Goal: Information Seeking & Learning: Learn about a topic

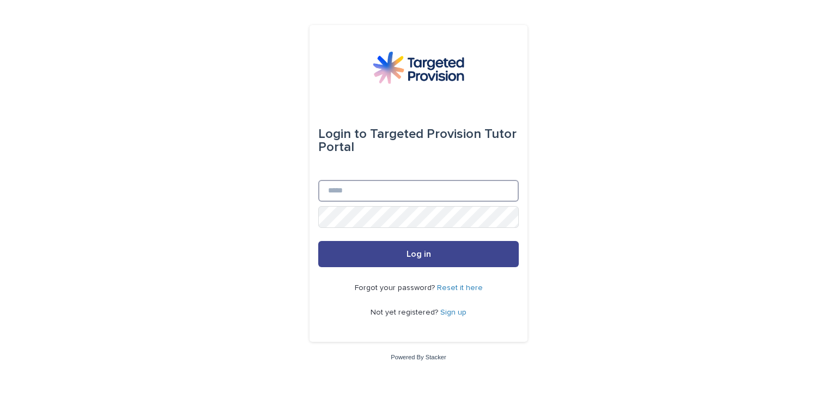
type input "**********"
click at [384, 260] on button "Log in" at bounding box center [418, 254] width 201 height 26
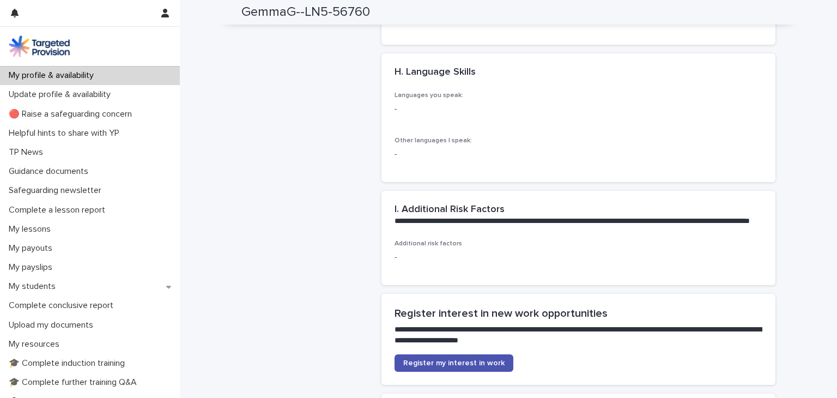
scroll to position [1384, 0]
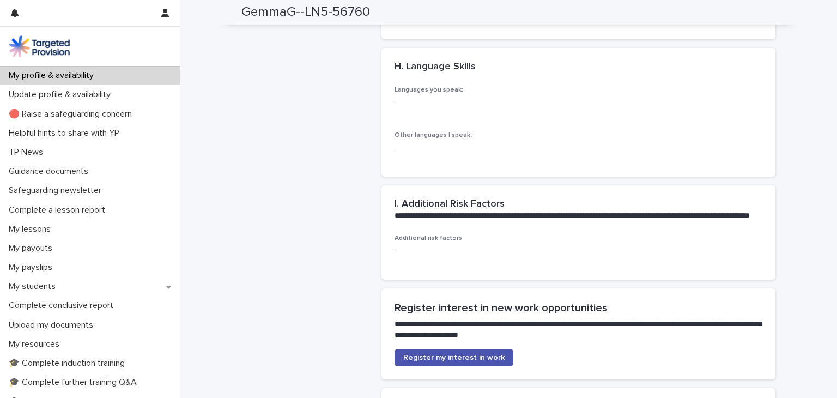
click at [408, 110] on div "Languages you speak: -" at bounding box center [452, 102] width 114 height 32
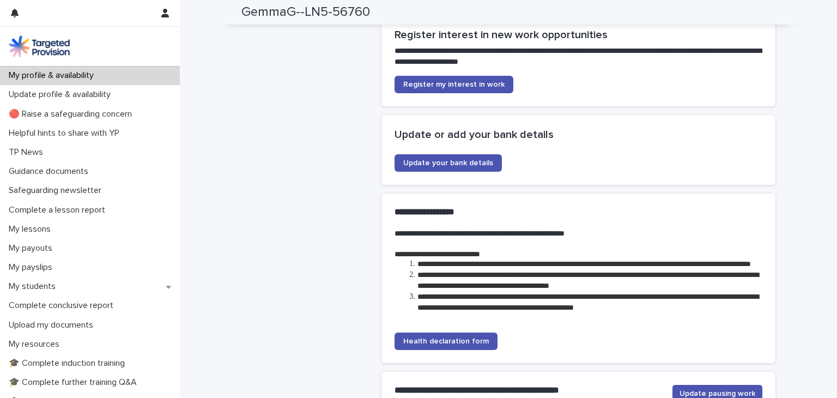
scroll to position [1611, 0]
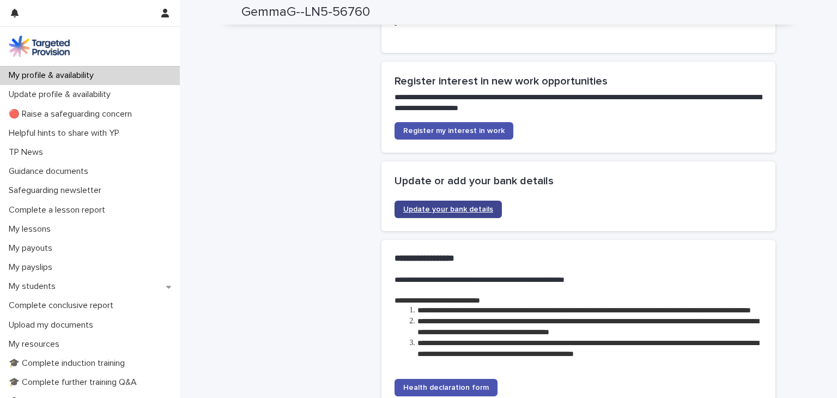
click at [432, 218] on link "Update your bank details" at bounding box center [448, 209] width 107 height 17
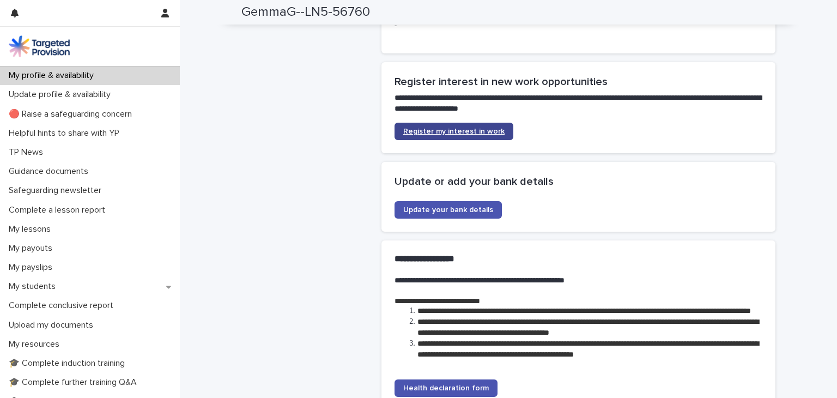
click at [467, 134] on link "Register my interest in work" at bounding box center [454, 131] width 119 height 17
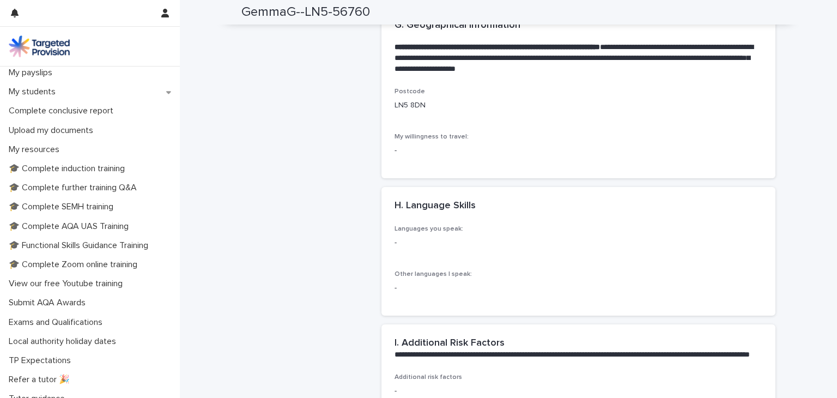
scroll to position [218, 0]
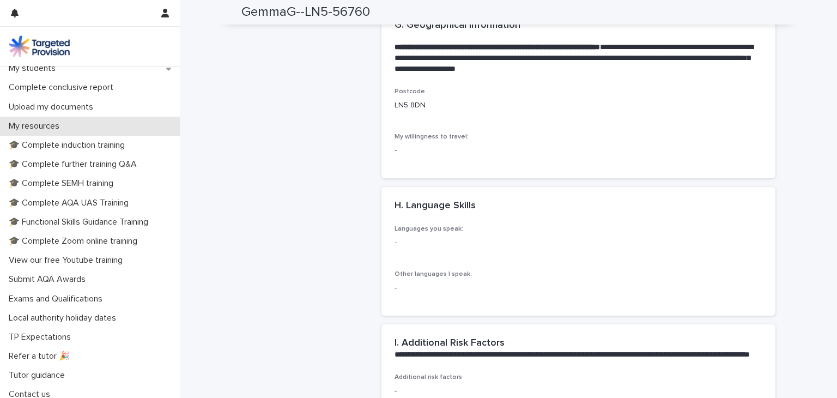
click at [41, 128] on p "My resources" at bounding box center [36, 126] width 64 height 10
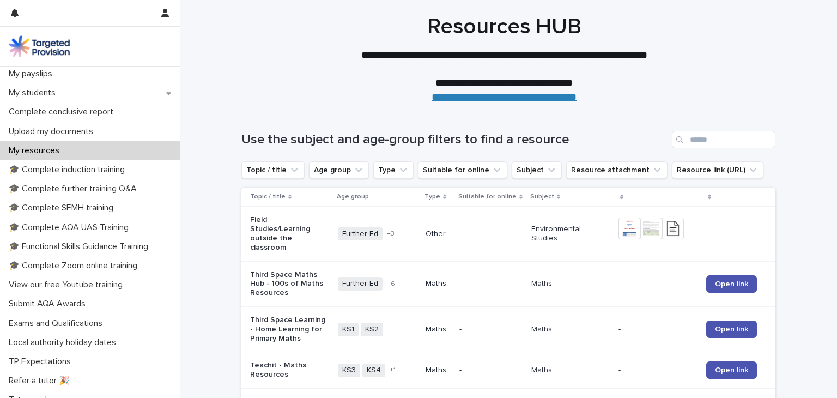
scroll to position [225, 0]
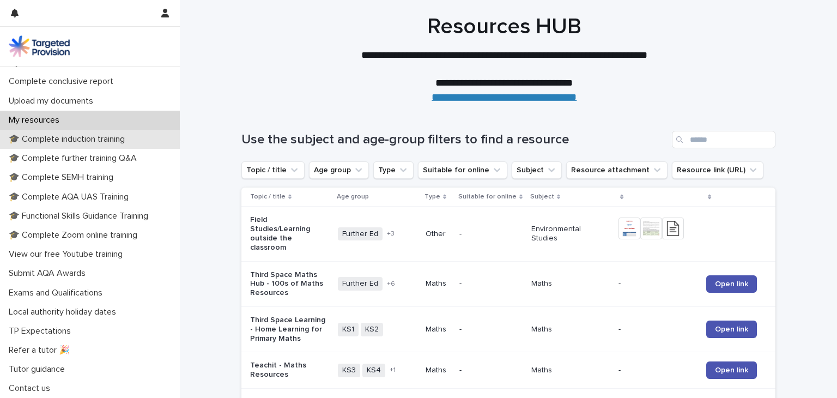
click at [85, 138] on p "🎓 Complete induction training" at bounding box center [68, 139] width 129 height 10
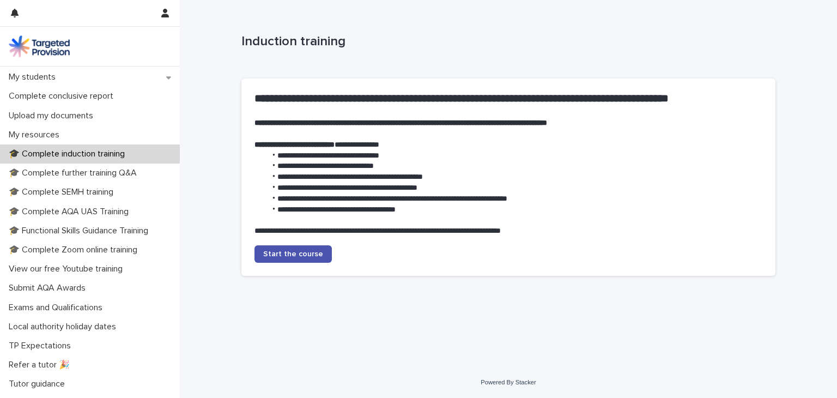
scroll to position [225, 0]
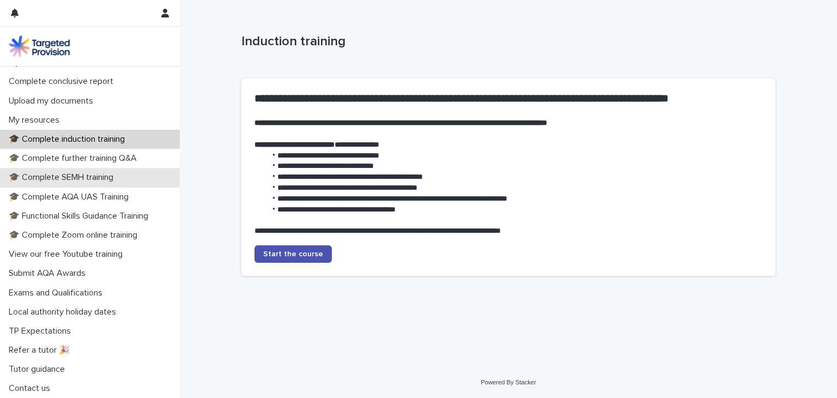
click at [100, 169] on div "🎓 Complete SEMH training" at bounding box center [90, 177] width 180 height 19
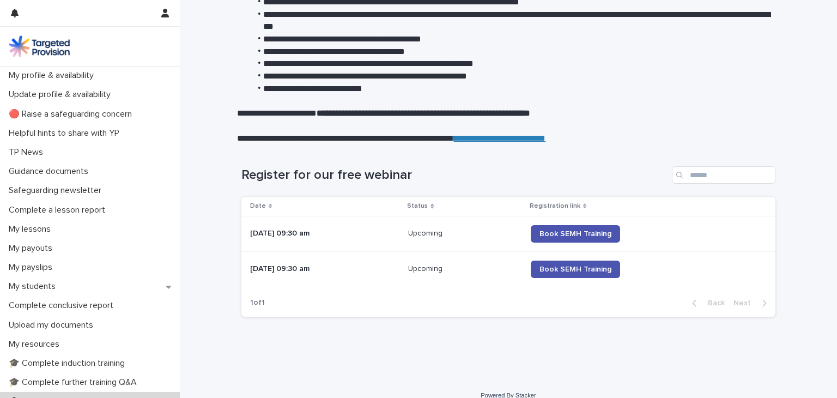
scroll to position [212, 0]
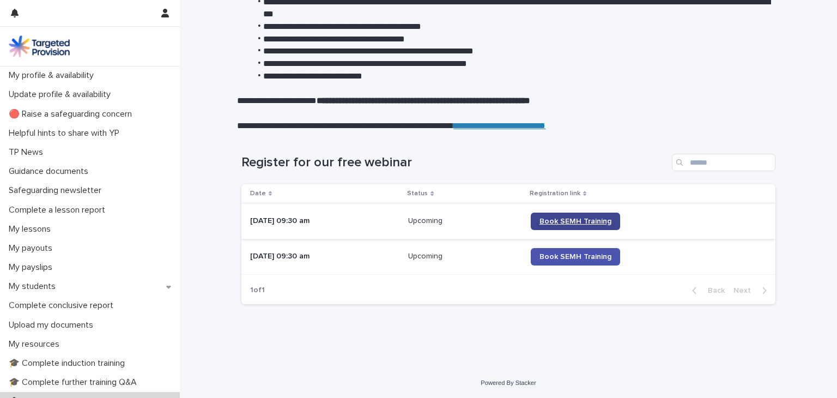
click at [582, 215] on link "Book SEMH Training" at bounding box center [575, 221] width 89 height 17
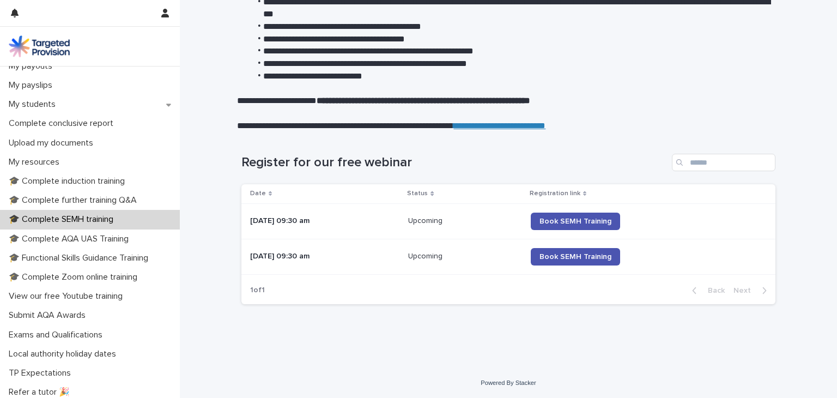
scroll to position [225, 0]
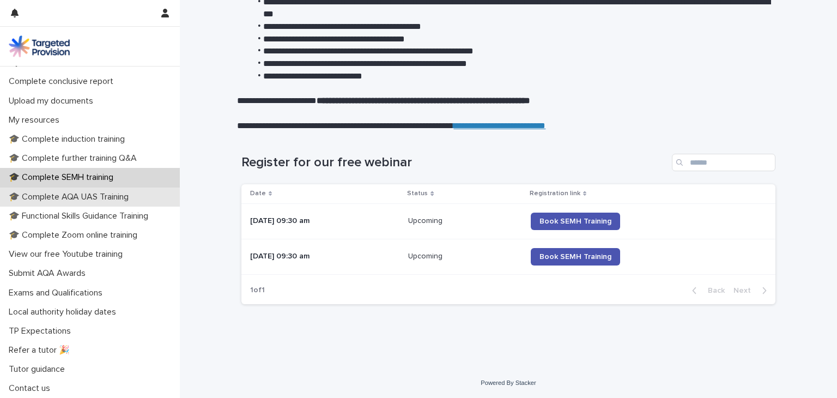
click at [84, 192] on p "🎓 Complete AQA UAS Training" at bounding box center [70, 197] width 133 height 10
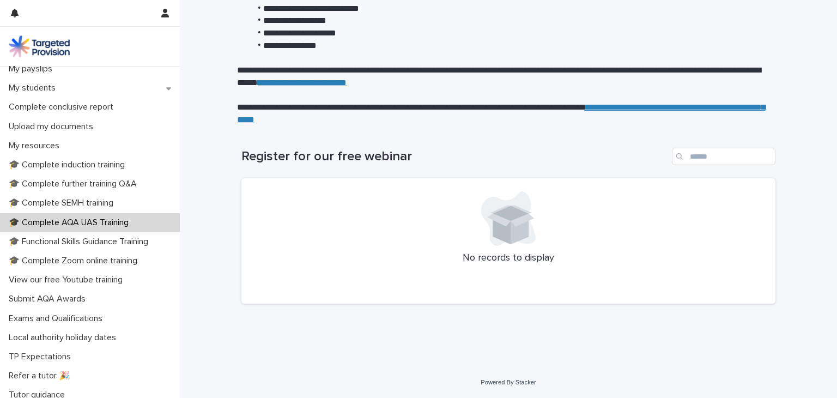
scroll to position [225, 0]
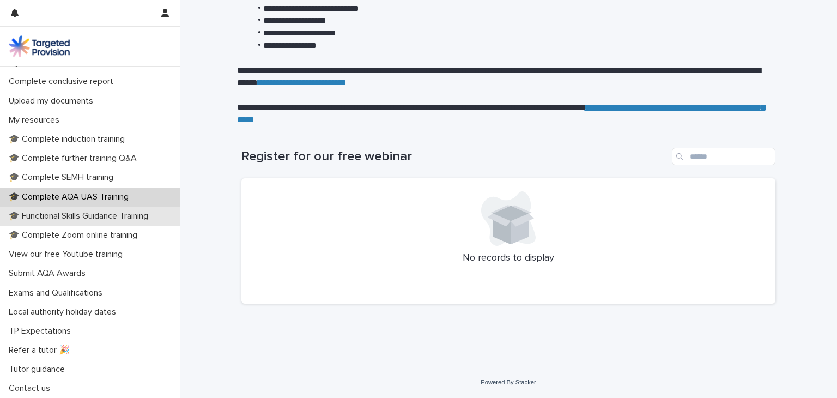
click at [83, 218] on p "🎓 Functional Skills Guidance Training" at bounding box center [80, 216] width 153 height 10
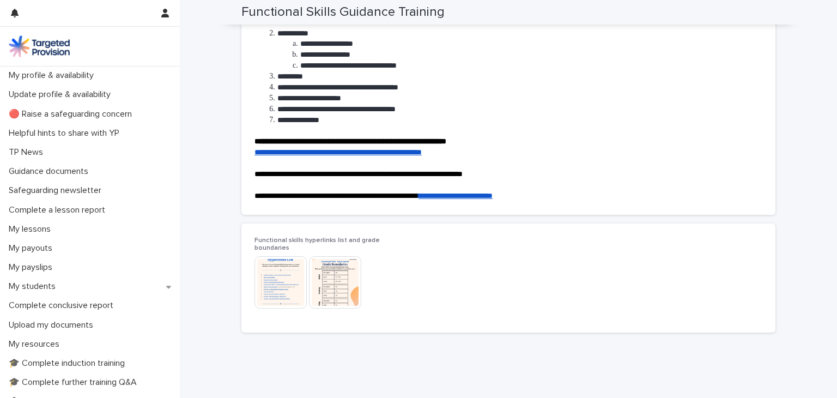
scroll to position [140, 0]
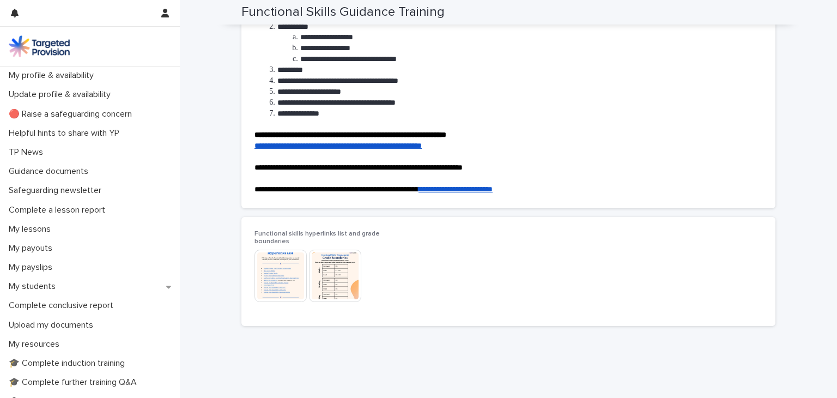
click at [307, 148] on link "**********" at bounding box center [338, 146] width 167 height 8
